Goal: Complete application form

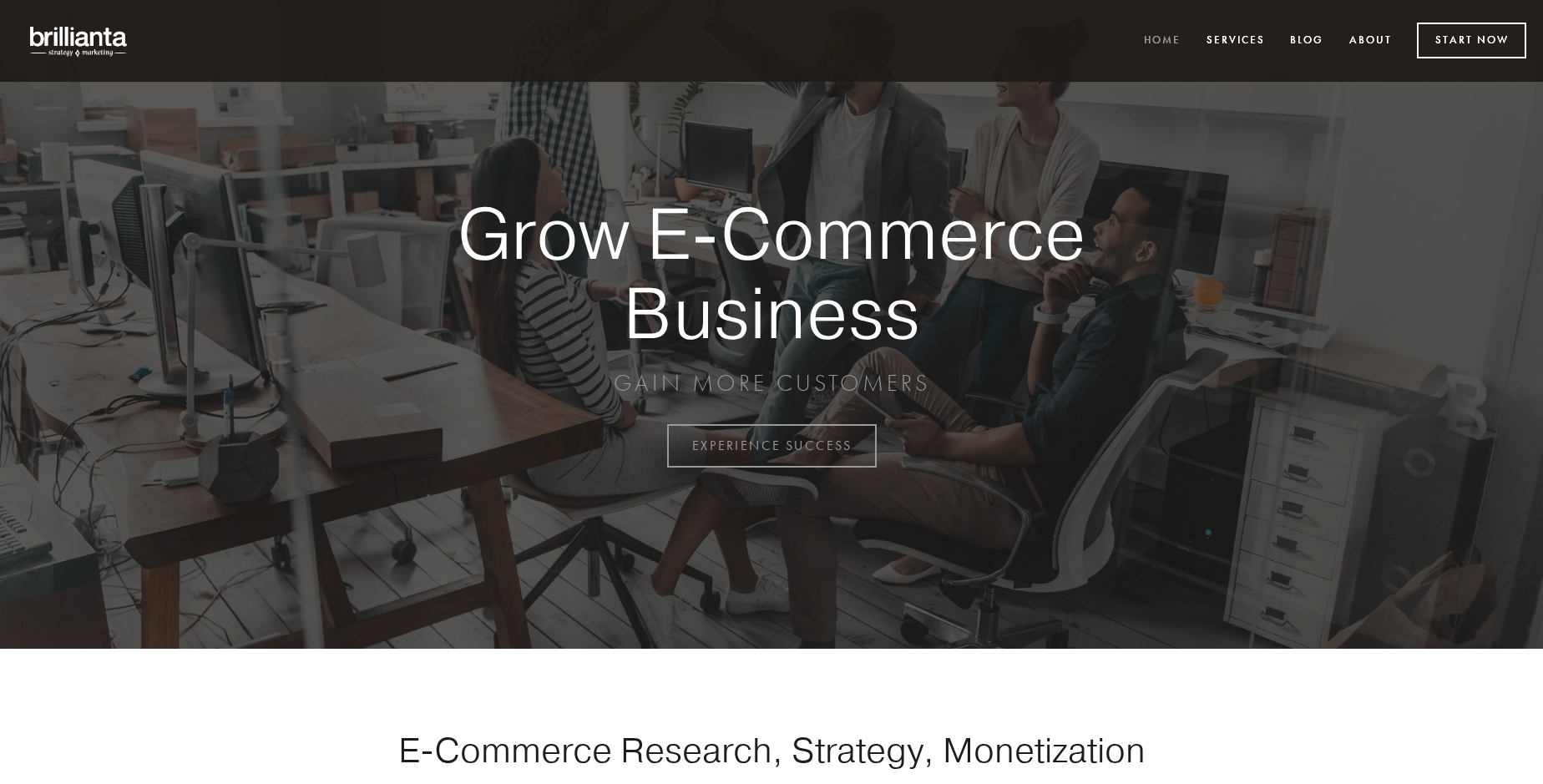
scroll to position [4377, 0]
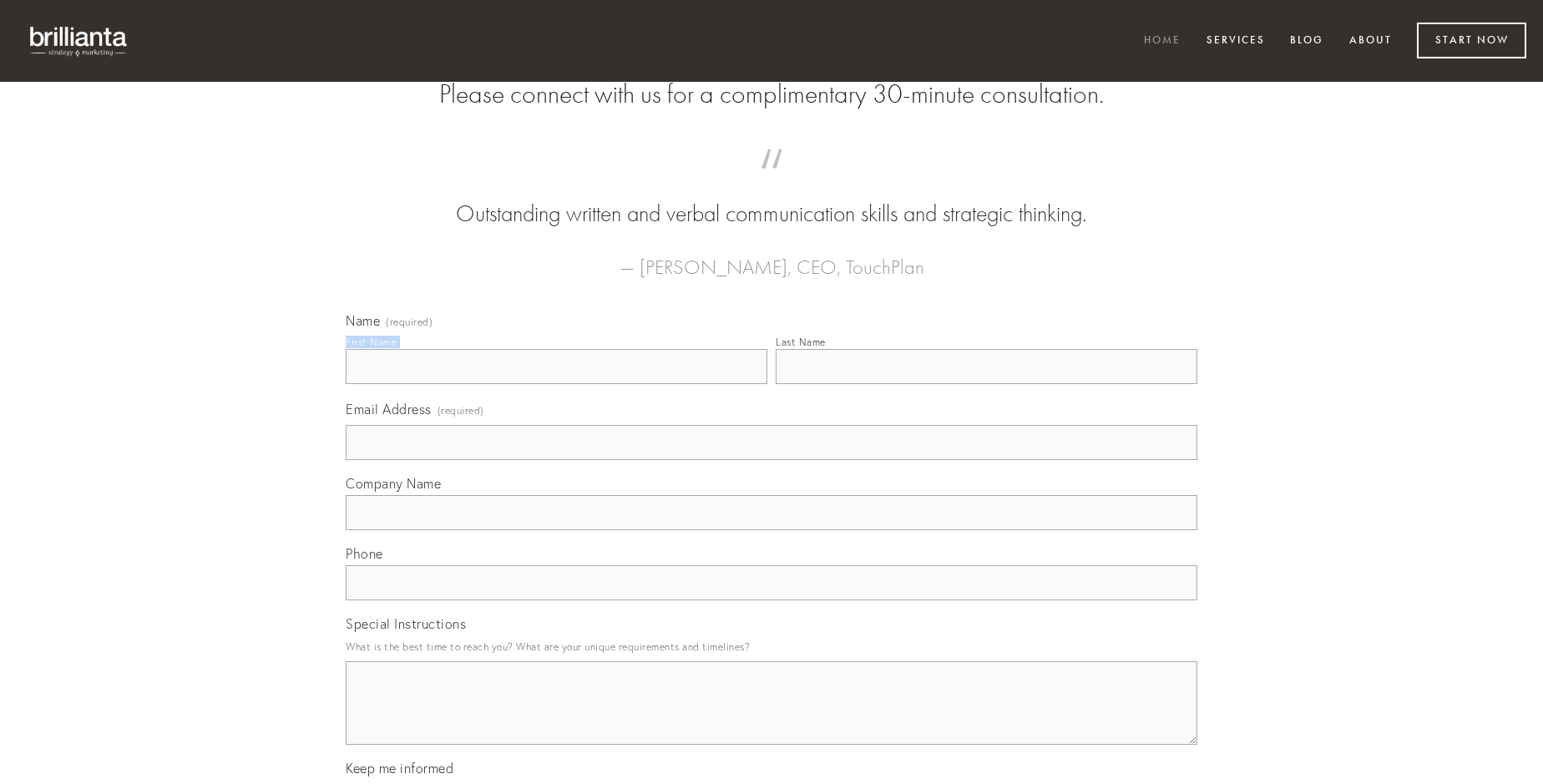
type input "[PERSON_NAME]"
click at [986, 384] on input "Last Name" at bounding box center [987, 366] width 422 height 35
type input "[PERSON_NAME]"
click at [772, 460] on input "Email Address (required)" at bounding box center [771, 442] width 852 height 35
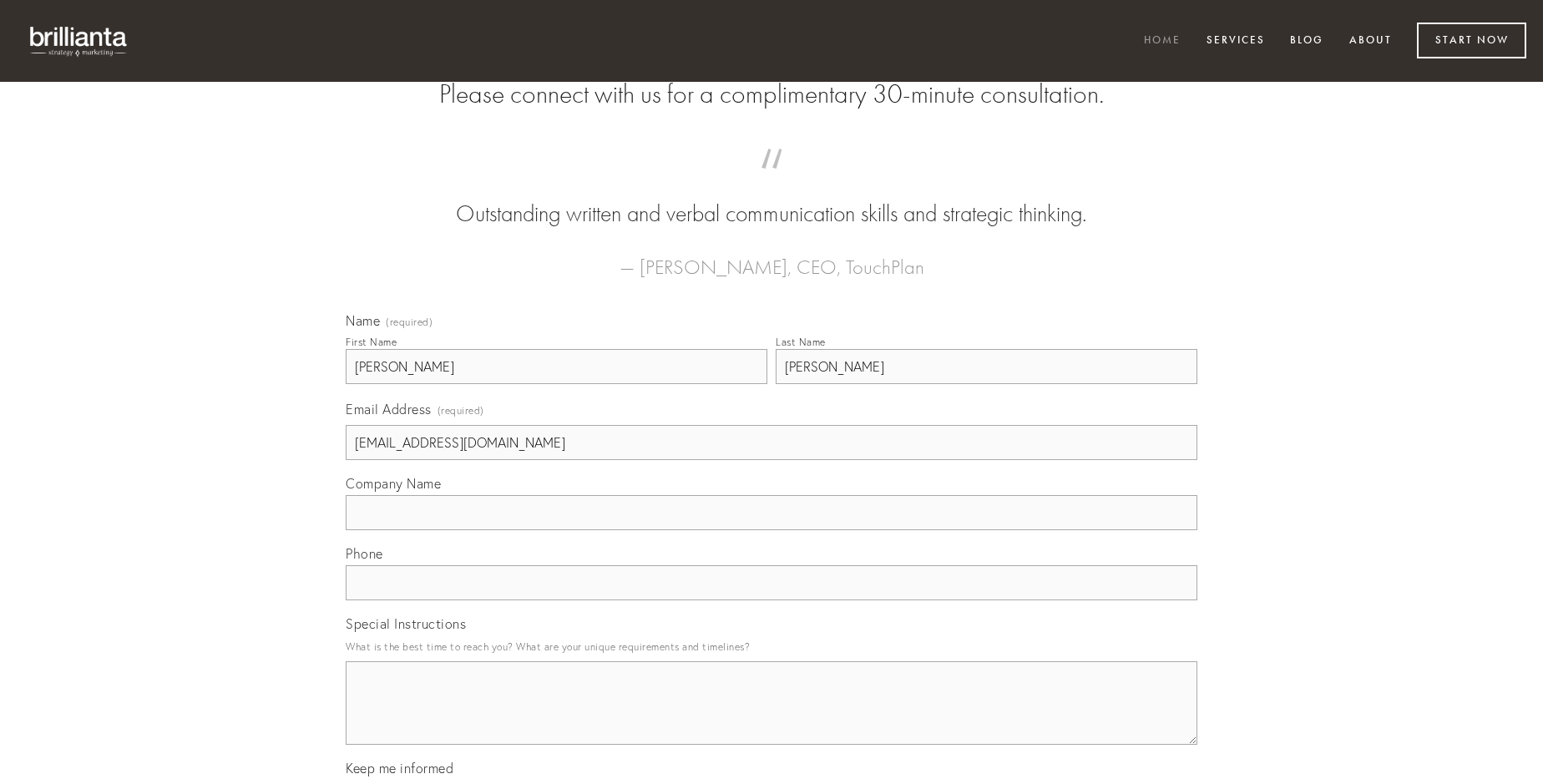
type input "[EMAIL_ADDRESS][DOMAIN_NAME]"
click at [772, 530] on input "Company Name" at bounding box center [771, 513] width 852 height 35
type input "subvenio"
click at [772, 600] on input "text" at bounding box center [771, 583] width 852 height 35
click at [772, 718] on textarea "Special Instructions" at bounding box center [771, 703] width 852 height 84
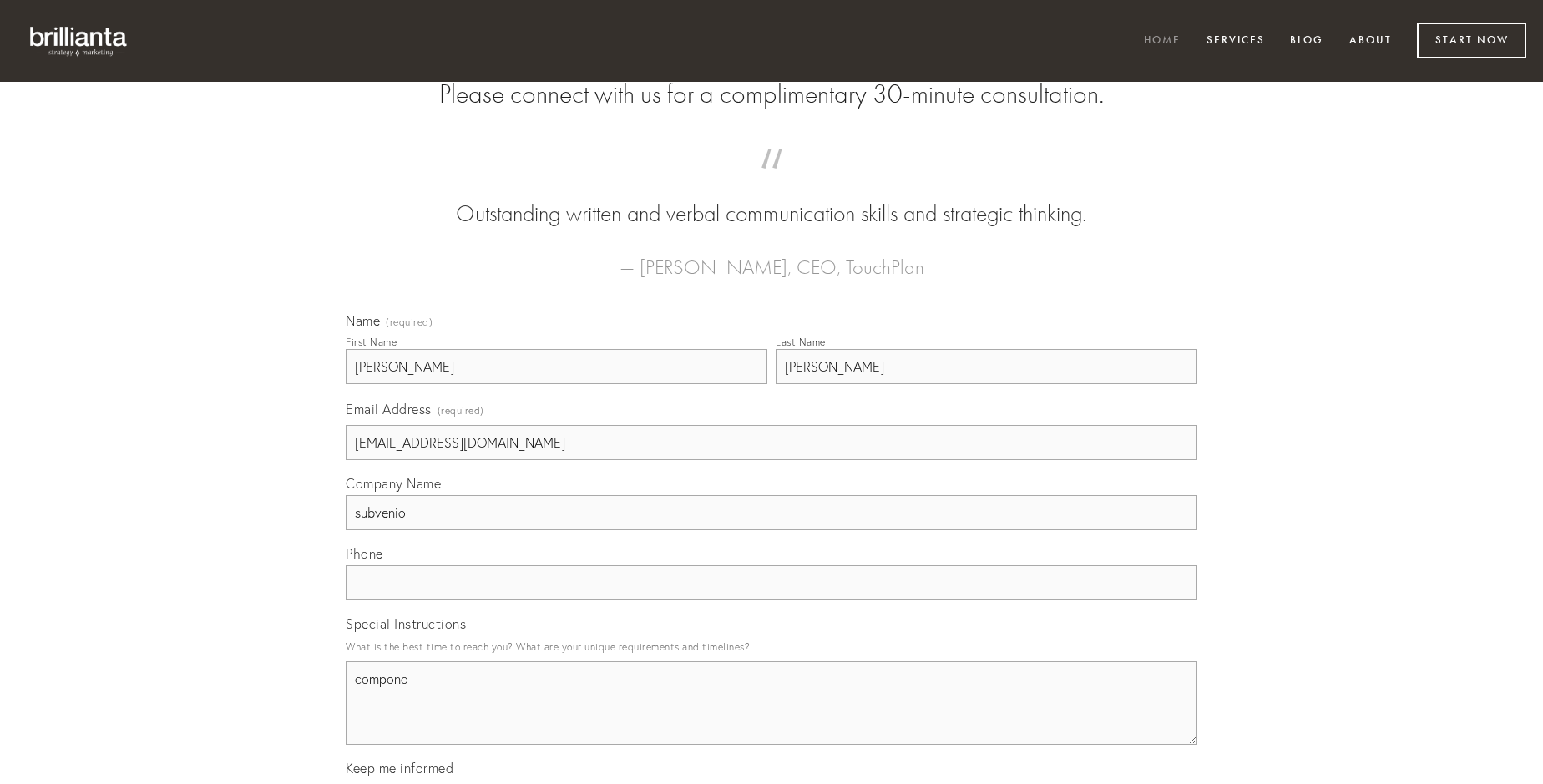
type textarea "compono"
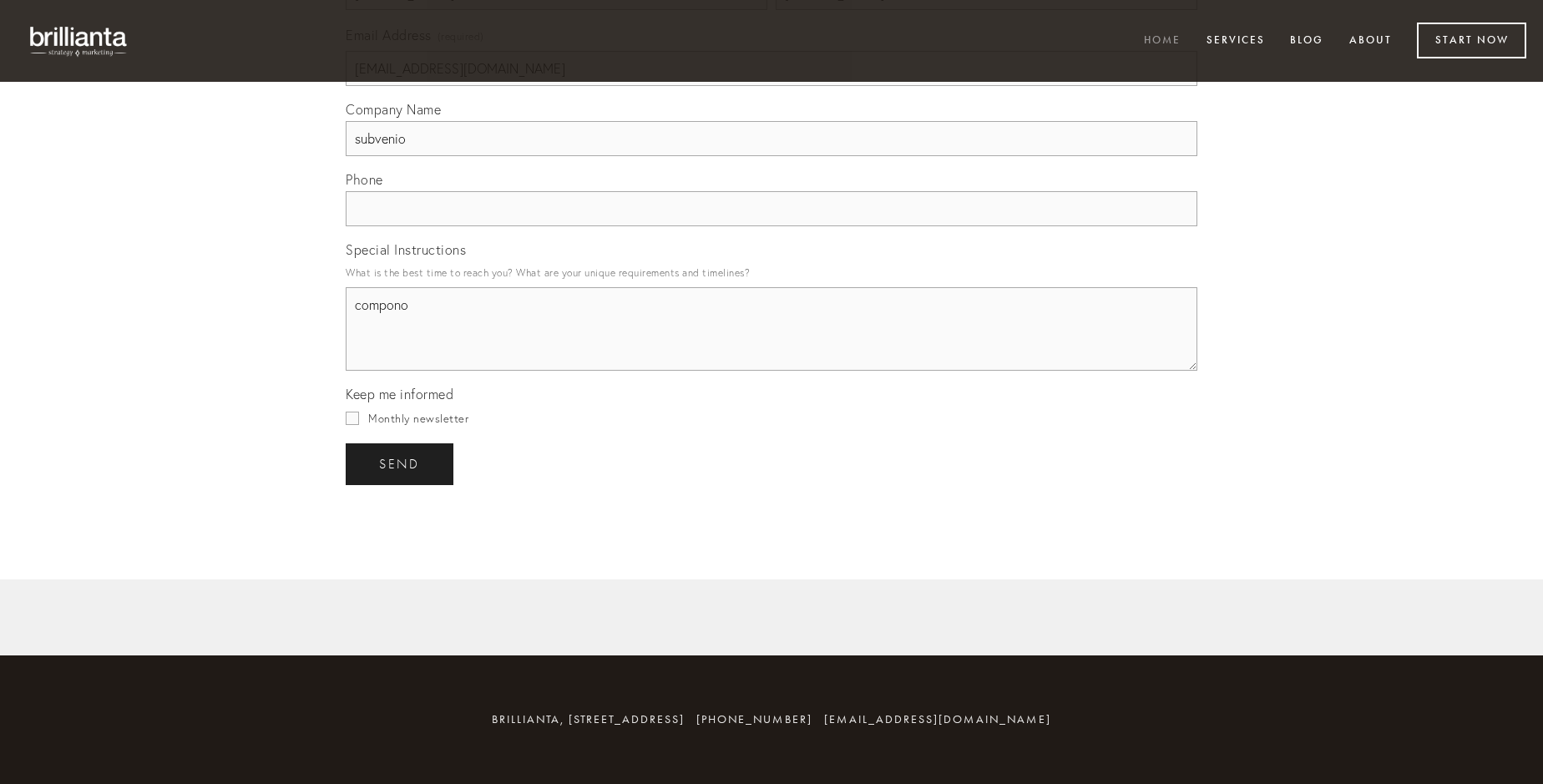
click at [401, 464] on span "send" at bounding box center [399, 464] width 41 height 15
